Goal: Information Seeking & Learning: Learn about a topic

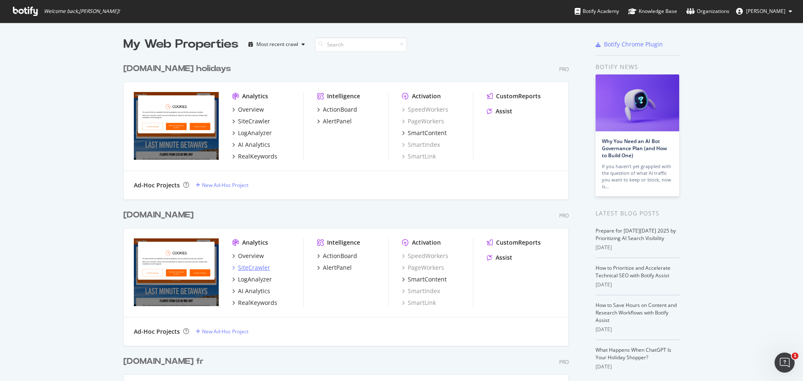
click at [250, 269] on div "SiteCrawler" at bounding box center [254, 267] width 32 height 8
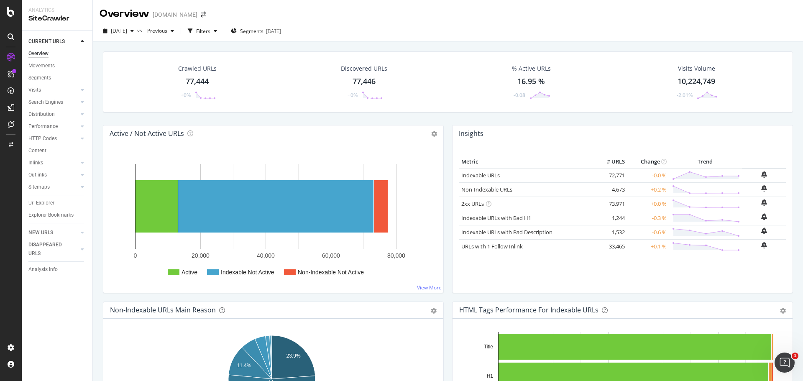
click at [202, 80] on div "77,444" at bounding box center [197, 81] width 23 height 11
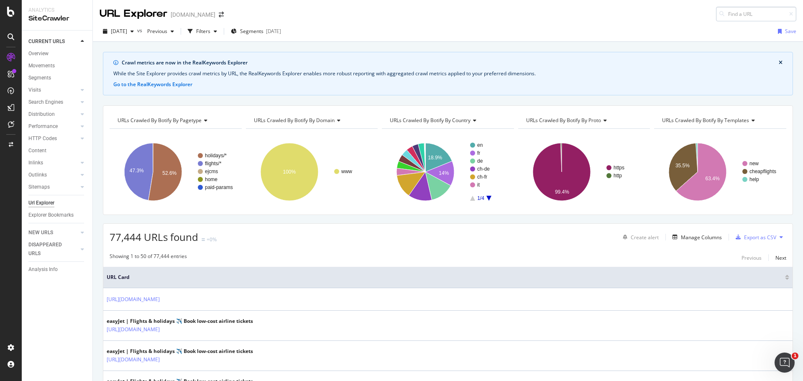
click at [761, 13] on input at bounding box center [756, 14] width 80 height 15
type input "[URL][DOMAIN_NAME]"
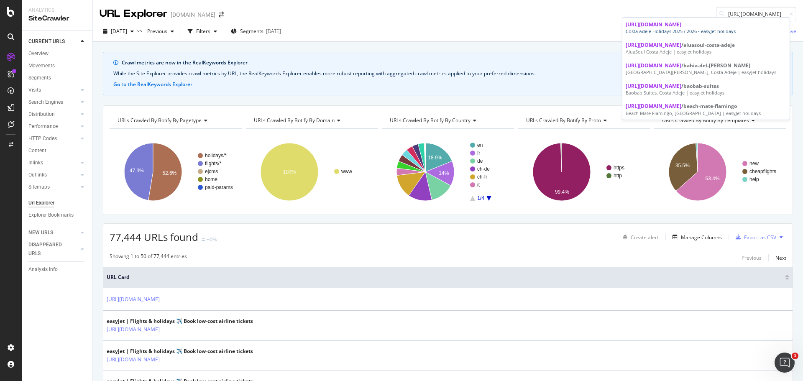
click at [755, 28] on div "[URL][DOMAIN_NAME]" at bounding box center [705, 24] width 161 height 7
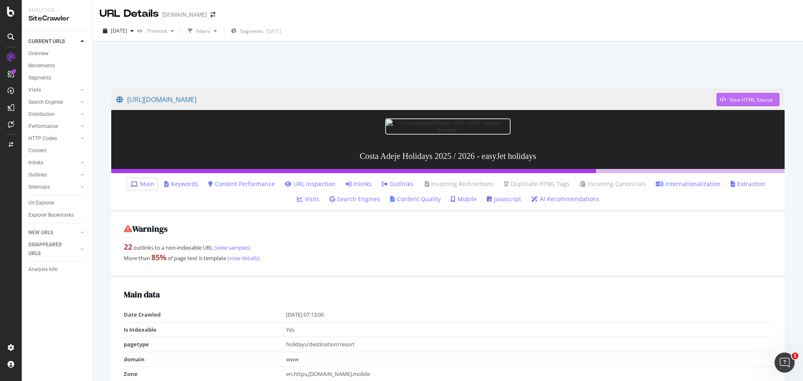
click at [730, 97] on div "View HTML Source" at bounding box center [750, 99] width 43 height 7
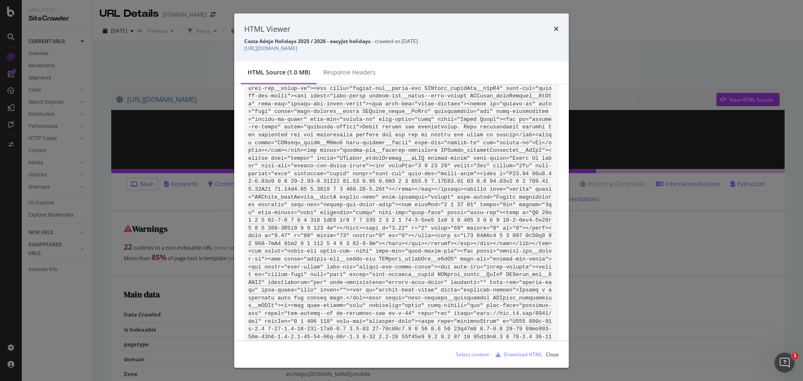
drag, startPoint x: 199, startPoint y: 44, endPoint x: 190, endPoint y: 54, distance: 13.6
click at [199, 44] on div "HTML Viewer Costa Adeje Holidays 2025 / 2026 - easyJet holidays - crawled on [D…" at bounding box center [401, 190] width 803 height 381
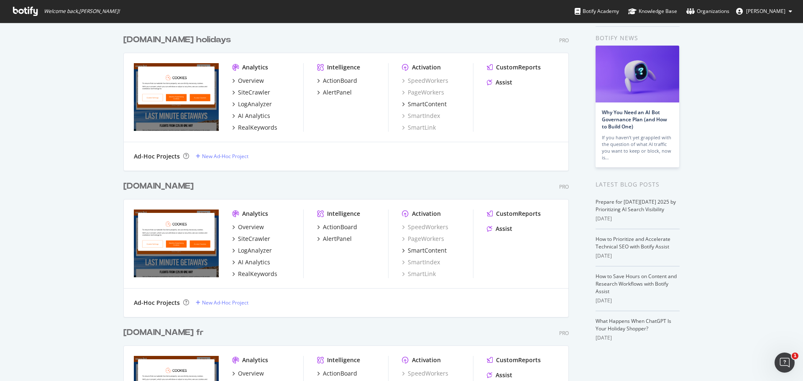
scroll to position [42, 0]
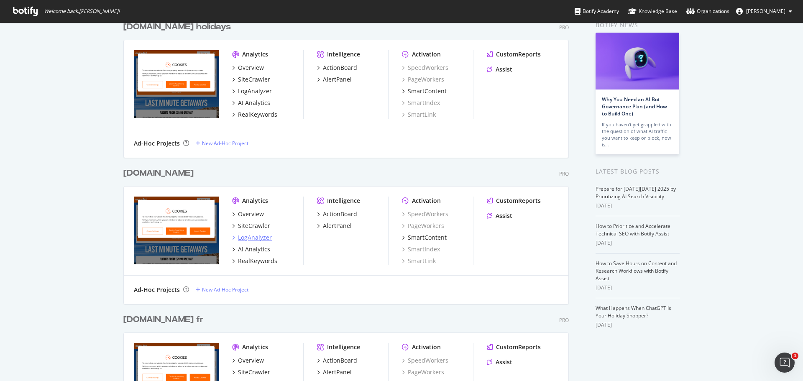
click at [262, 240] on div "LogAnalyzer" at bounding box center [255, 237] width 34 height 8
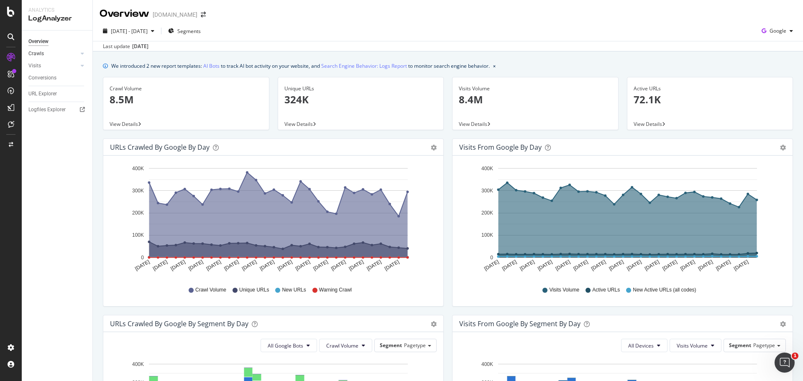
click at [53, 54] on link "Crawls" at bounding box center [53, 53] width 50 height 9
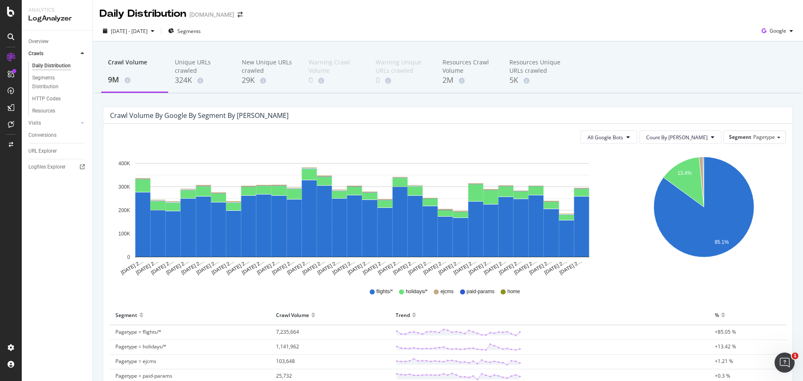
click at [630, 77] on div "Crawl Volume 9M Unique URLs crawled 324K New Unique URLs crawled 29K Warning Cr…" at bounding box center [447, 72] width 706 height 42
click at [201, 33] on span "Segments" at bounding box center [188, 31] width 23 height 7
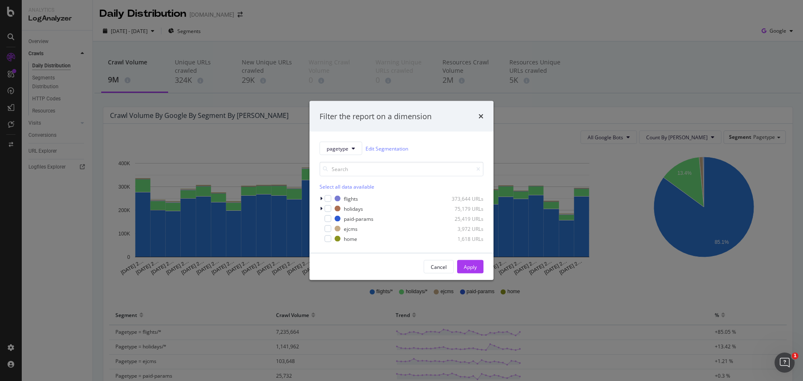
click at [318, 208] on div "pagetype Edit Segmentation Select all data available flights 373,644 URLs holid…" at bounding box center [401, 192] width 184 height 121
click at [320, 208] on icon "modal" at bounding box center [321, 208] width 3 height 5
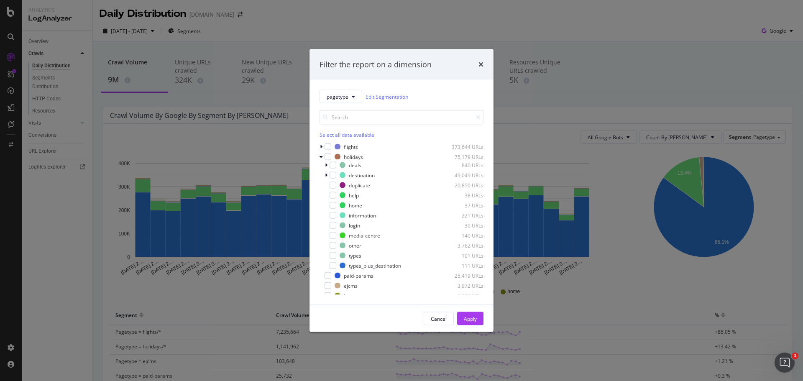
click at [485, 63] on div "Filter the report on a dimension" at bounding box center [401, 64] width 184 height 31
click at [479, 64] on icon "times" at bounding box center [480, 64] width 5 height 7
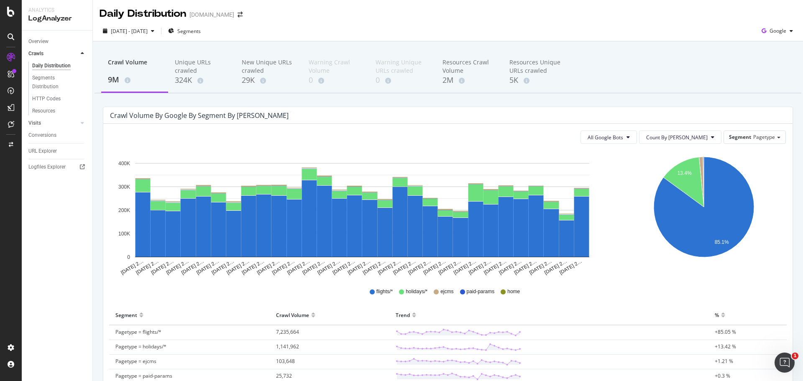
click at [45, 123] on link "Visits" at bounding box center [53, 123] width 50 height 9
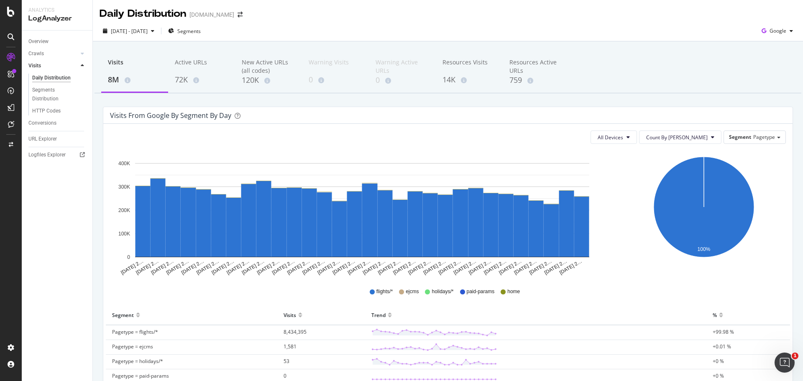
drag, startPoint x: 43, startPoint y: 138, endPoint x: 56, endPoint y: 136, distance: 12.7
click at [43, 138] on div "URL Explorer" at bounding box center [42, 139] width 28 height 9
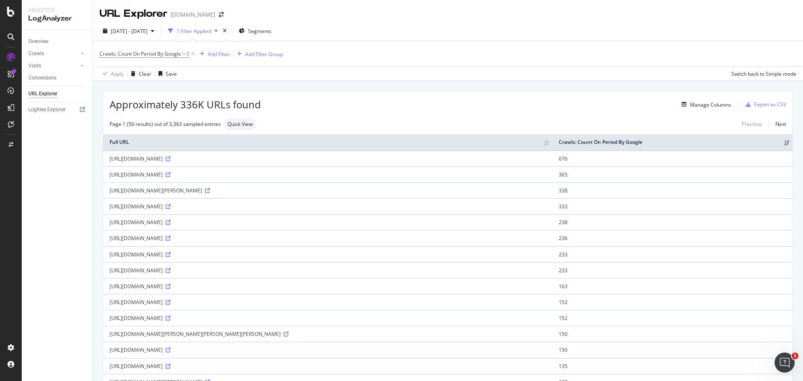
click at [481, 80] on div "Apply Clear Save Switch back to Simple mode" at bounding box center [448, 73] width 710 height 14
click at [223, 54] on div "Add Filter" at bounding box center [219, 54] width 22 height 7
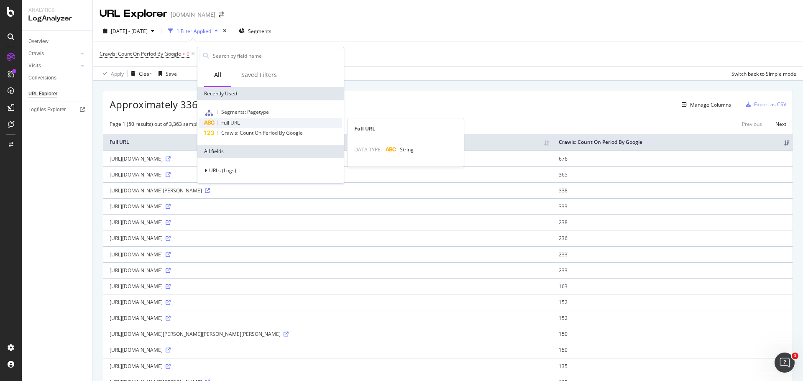
click at [242, 123] on div "Full URL" at bounding box center [270, 123] width 143 height 10
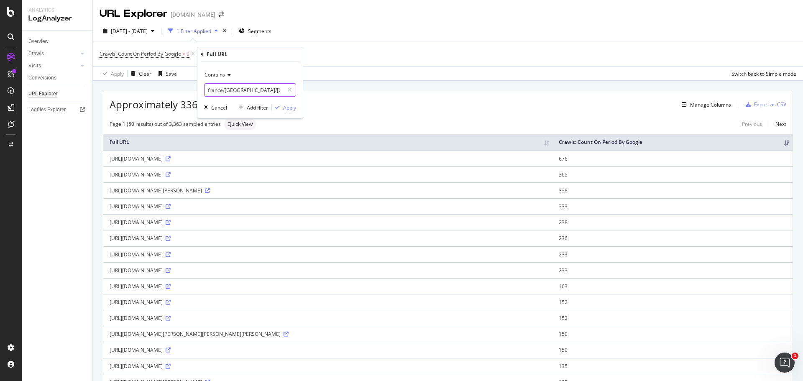
click at [232, 89] on input "france/nice/nice" at bounding box center [243, 89] width 79 height 13
paste input "?ibf=tru"
type input "?ibf=true"
click at [288, 108] on div "Apply" at bounding box center [289, 107] width 13 height 7
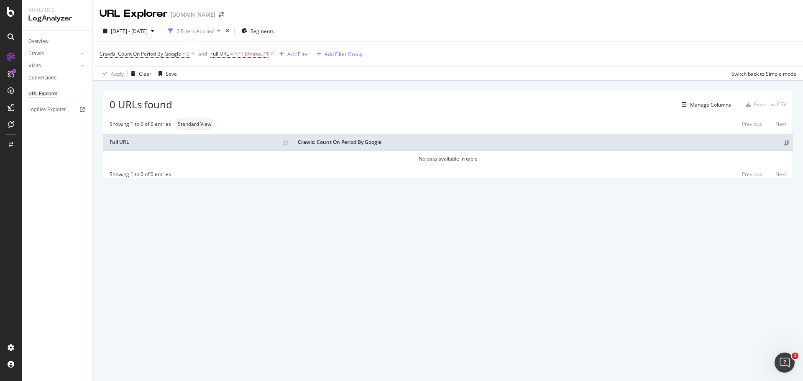
click at [451, 89] on div "0 URLs found Manage Columns Export as CSV Showing 1 to 0 of 0 entries Standard …" at bounding box center [448, 144] width 710 height 127
click at [240, 54] on span "^.*?ibf=true.*$" at bounding box center [251, 54] width 35 height 12
click at [411, 99] on div "Manage Columns" at bounding box center [451, 104] width 559 height 10
